Goal: Task Accomplishment & Management: Complete application form

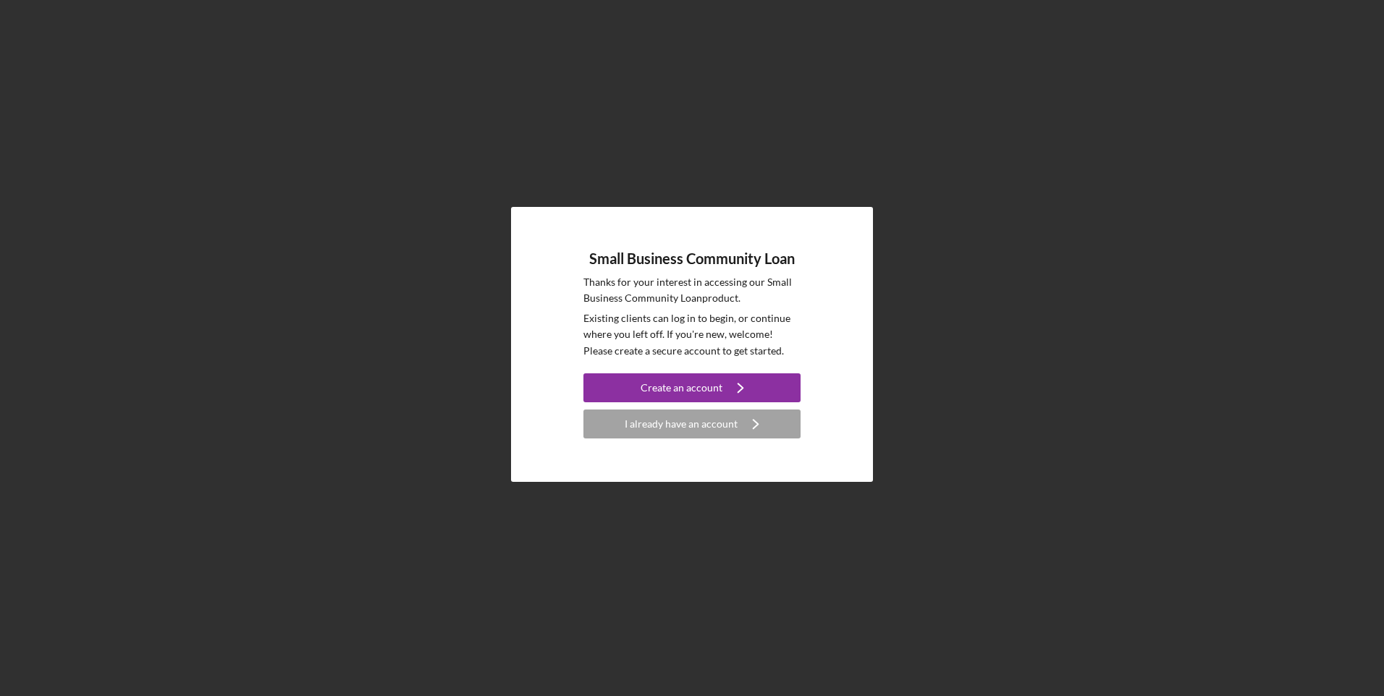
click at [728, 428] on div "I already have an account" at bounding box center [681, 424] width 113 height 29
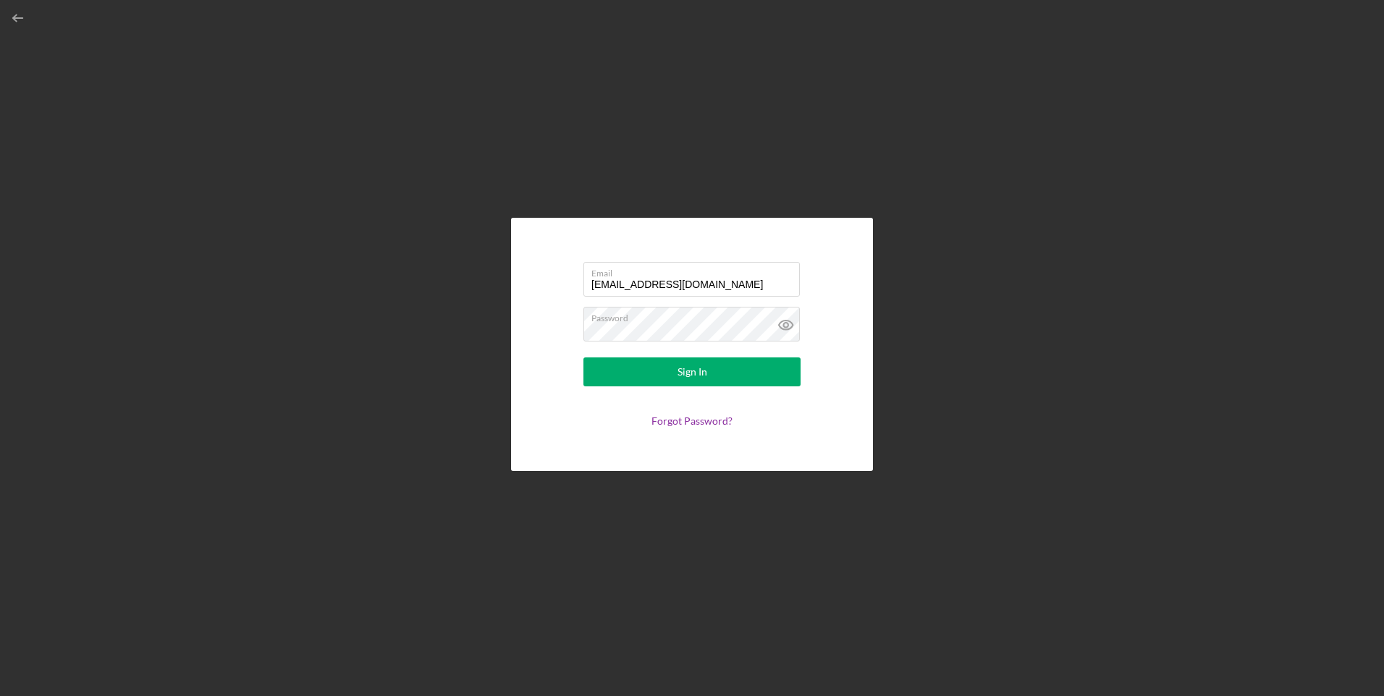
click at [667, 284] on input "[EMAIL_ADDRESS][DOMAIN_NAME]" at bounding box center [691, 279] width 216 height 35
type input "[EMAIL_ADDRESS][DOMAIN_NAME]"
click at [678, 373] on div "Sign In" at bounding box center [692, 372] width 30 height 29
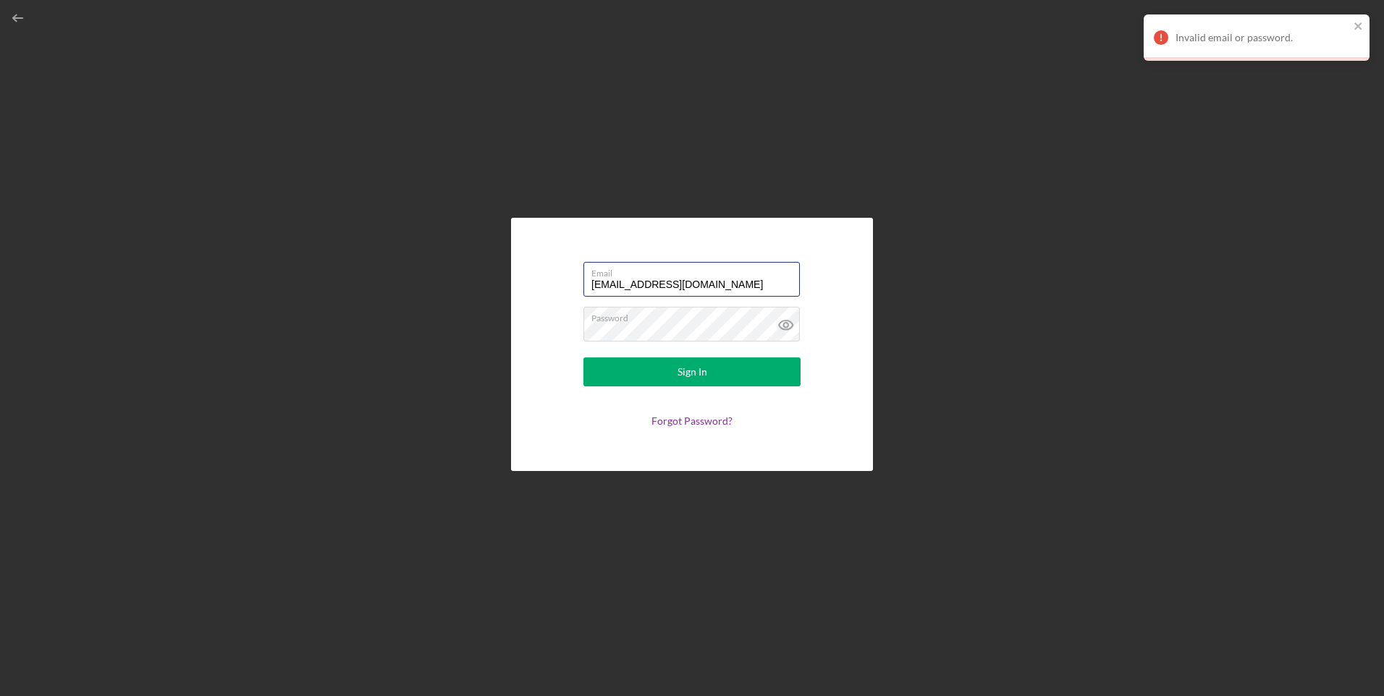
click at [710, 286] on input "[EMAIL_ADDRESS][DOMAIN_NAME]" at bounding box center [691, 279] width 216 height 35
click at [685, 373] on div "Sign In" at bounding box center [692, 372] width 30 height 29
